Goal: Navigation & Orientation: Find specific page/section

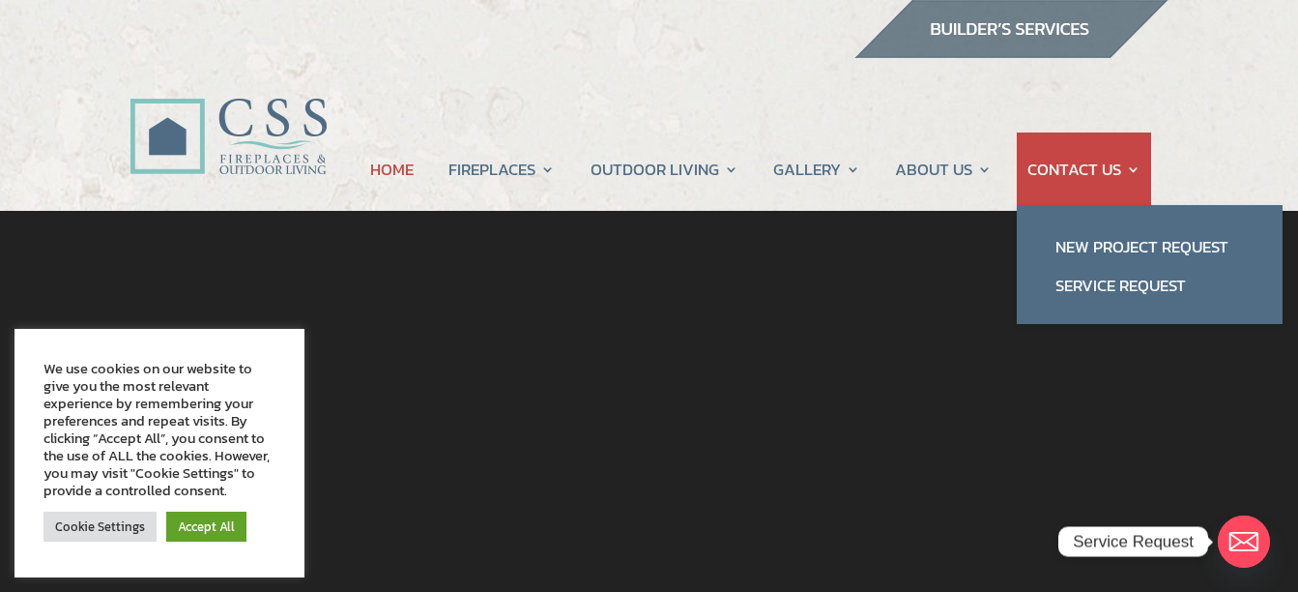
click at [1130, 159] on link "CONTACT US" at bounding box center [1083, 168] width 113 height 73
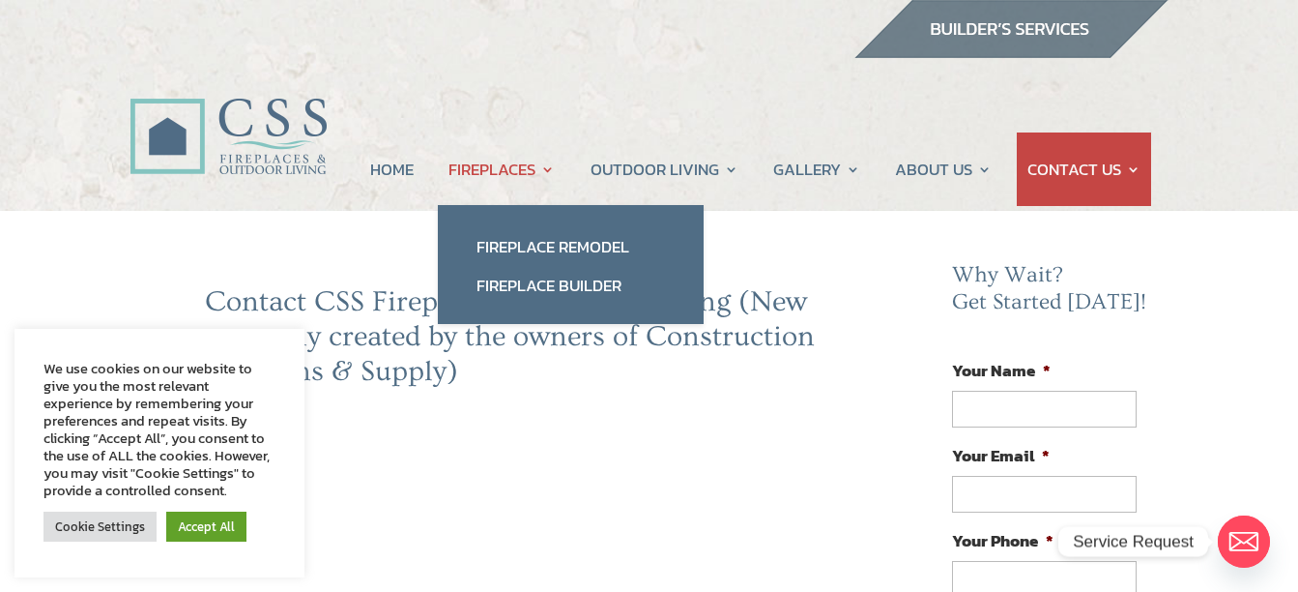
click at [503, 166] on link "FIREPLACES" at bounding box center [501, 168] width 106 height 73
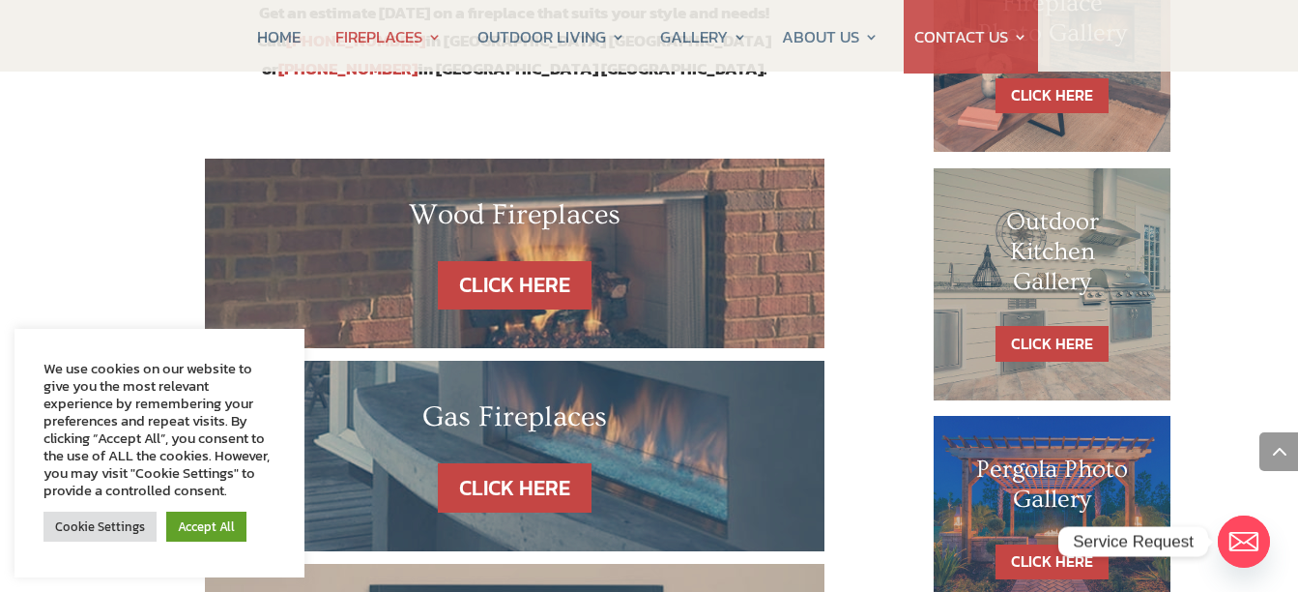
scroll to position [1160, 0]
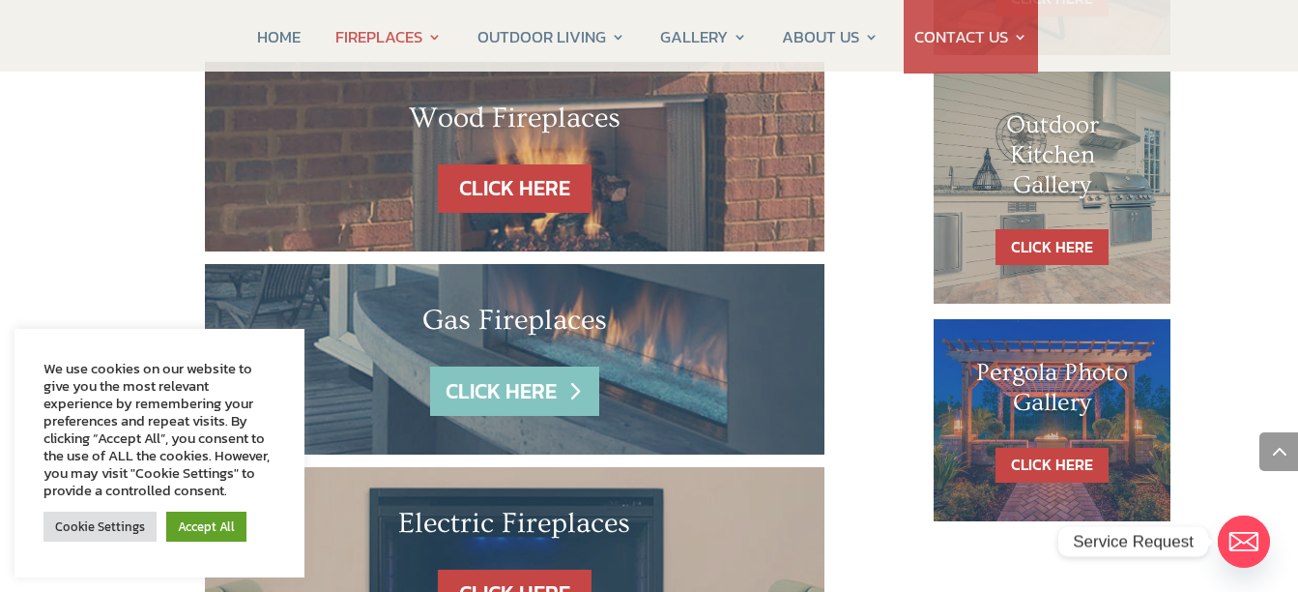
click at [546, 366] on link "CLICK HERE" at bounding box center [514, 390] width 168 height 49
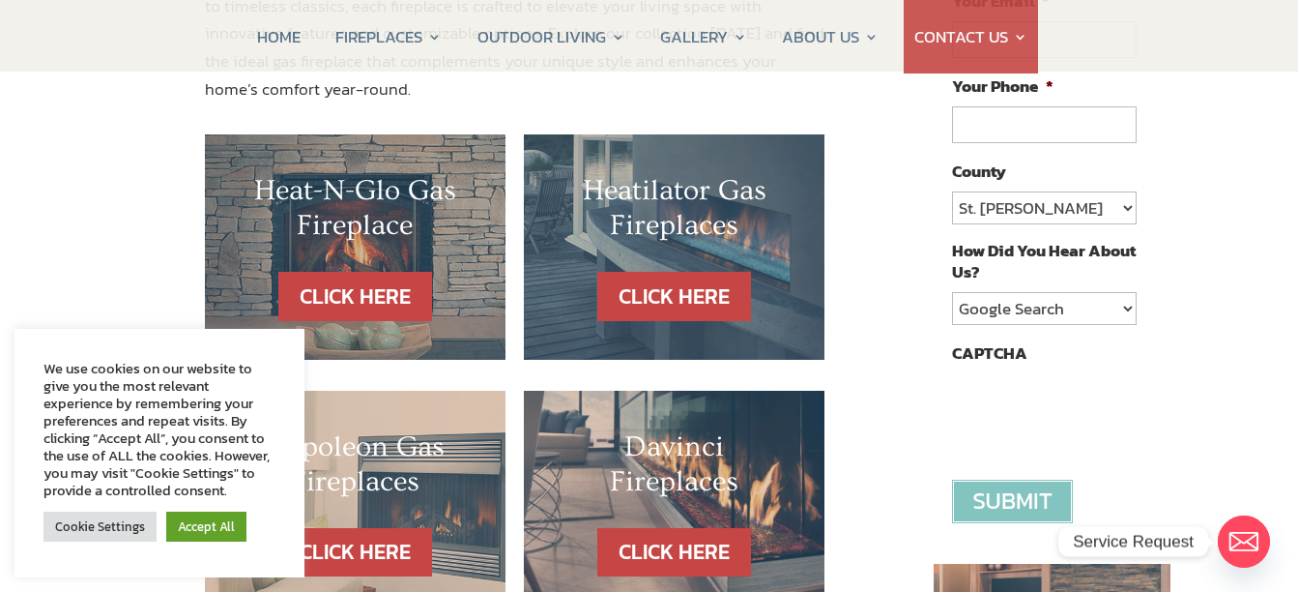
scroll to position [483, 0]
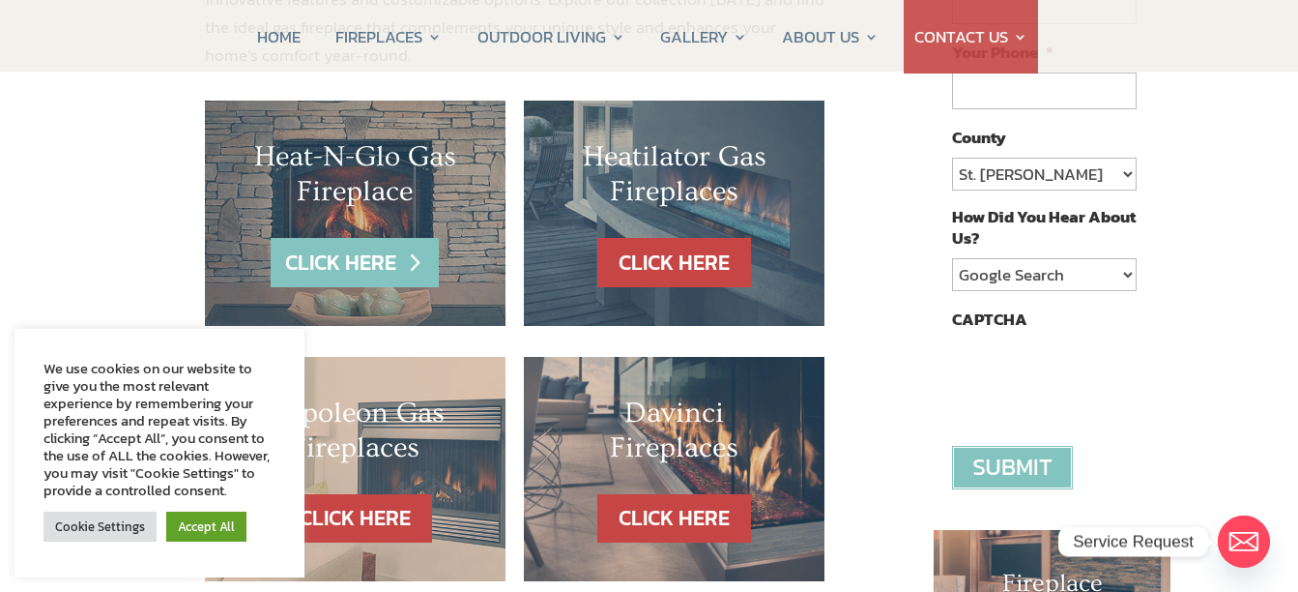
click at [392, 281] on link "CLICK HERE" at bounding box center [355, 262] width 168 height 49
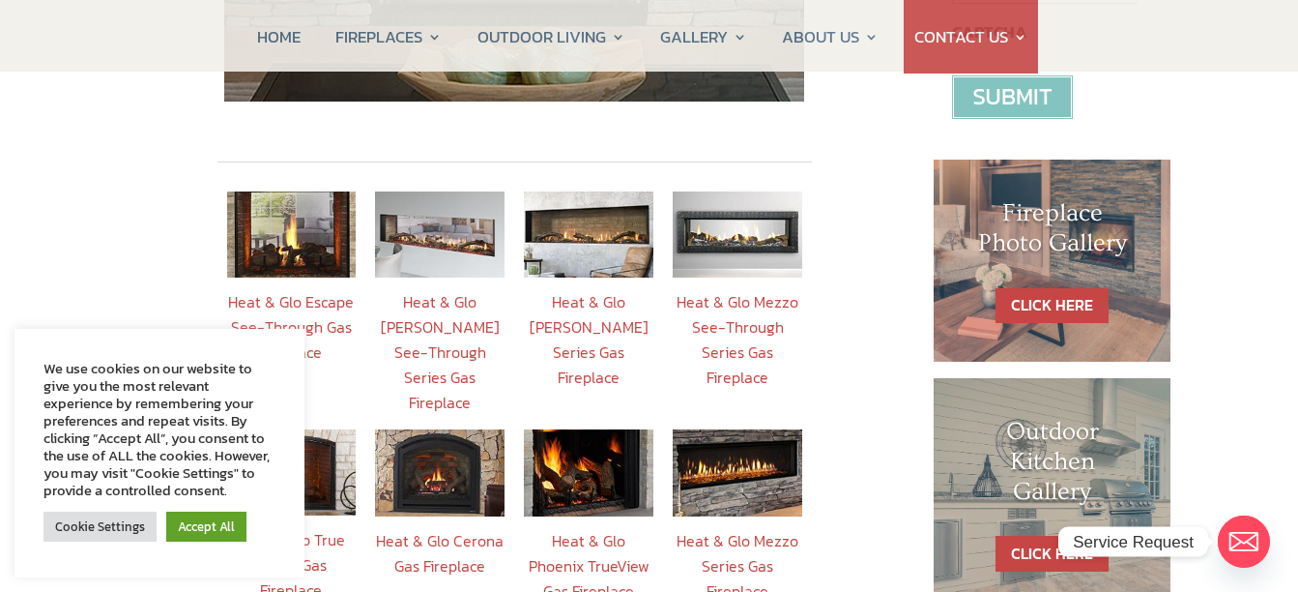
scroll to position [773, 0]
